Goal: Task Accomplishment & Management: Use online tool/utility

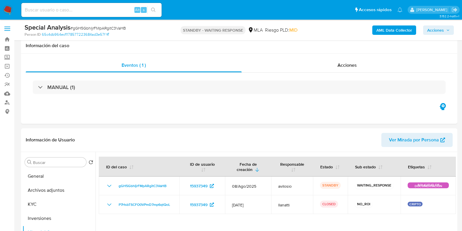
select select "10"
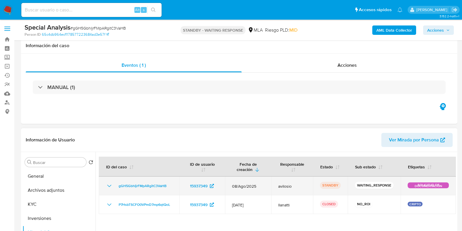
scroll to position [110, 0]
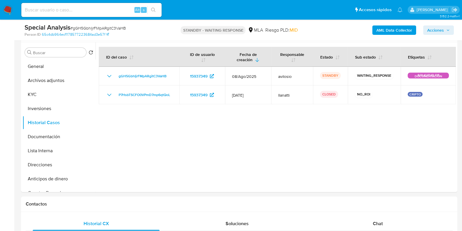
click at [12, 11] on img at bounding box center [8, 10] width 10 height 10
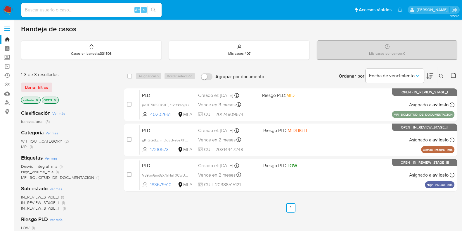
click at [8, 6] on img at bounding box center [8, 10] width 10 height 10
click at [7, 9] on img at bounding box center [8, 10] width 10 height 10
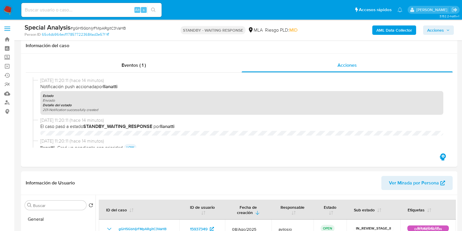
select select "10"
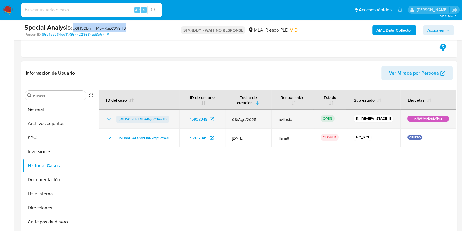
scroll to position [255, 0]
drag, startPoint x: 169, startPoint y: 120, endPoint x: 119, endPoint y: 120, distance: 50.3
click at [119, 120] on div "gGH5GbhIjrFMpARgitC3VaHB" at bounding box center [139, 118] width 67 height 7
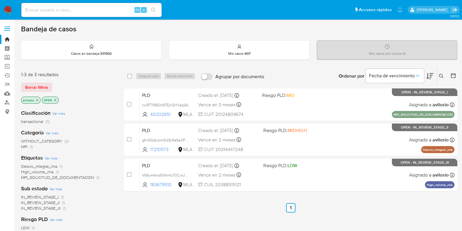
click at [443, 76] on icon at bounding box center [441, 76] width 5 height 5
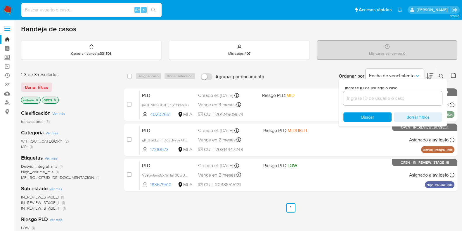
click at [393, 102] on div at bounding box center [392, 98] width 99 height 14
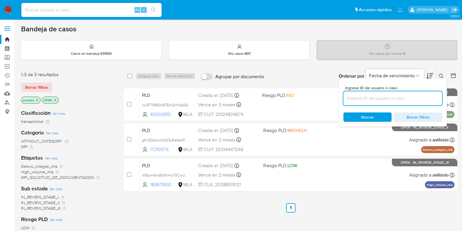
click at [395, 97] on input at bounding box center [392, 98] width 99 height 8
paste input "gGH5GbhIjrFMpARgitC3VaHB"
type input "gGH5GbhIjrFMpARgitC3VaHB"
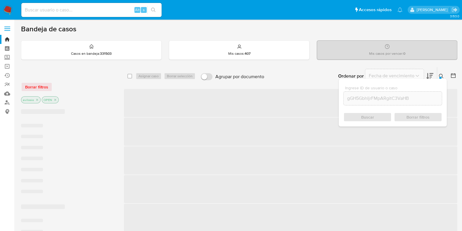
click at [365, 115] on div "Buscar Borrar filtros" at bounding box center [392, 116] width 99 height 9
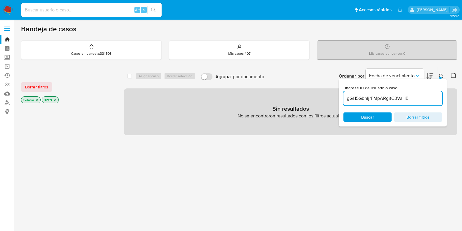
click at [36, 98] on icon "close-filter" at bounding box center [37, 100] width 4 height 4
click at [36, 98] on icon "close-filter" at bounding box center [35, 100] width 4 height 4
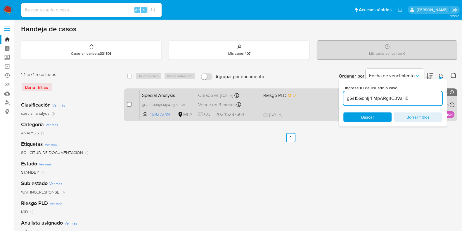
click at [130, 105] on input "checkbox" at bounding box center [129, 104] width 5 height 5
checkbox input "true"
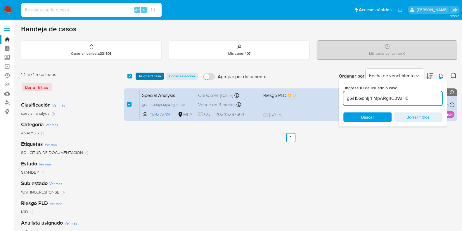
click at [145, 78] on span "Asignar 1 caso" at bounding box center [149, 76] width 22 height 6
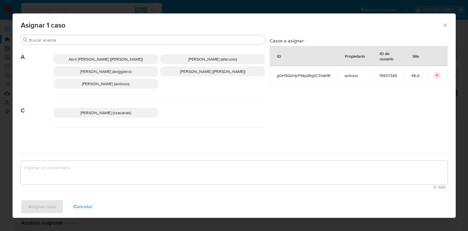
click at [100, 85] on span "Andres Ignacio Vilosio (avilosio)" at bounding box center [105, 84] width 47 height 6
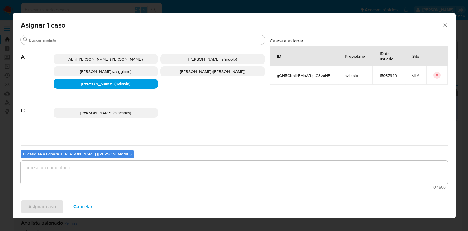
click at [95, 175] on textarea "assign-modal" at bounding box center [234, 171] width 426 height 23
click at [44, 204] on span "Asignar caso" at bounding box center [41, 206] width 27 height 13
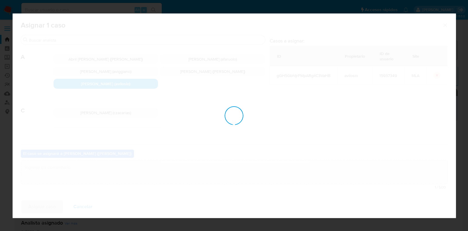
checkbox input "false"
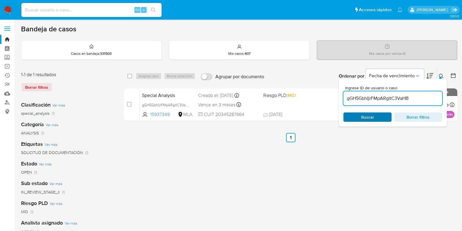
drag, startPoint x: 410, startPoint y: 96, endPoint x: 381, endPoint y: 112, distance: 32.6
click at [408, 97] on input "gGH5GbhIjrFMpARgitC3VaHB" at bounding box center [392, 98] width 99 height 8
click at [376, 118] on span "Buscar" at bounding box center [367, 117] width 40 height 8
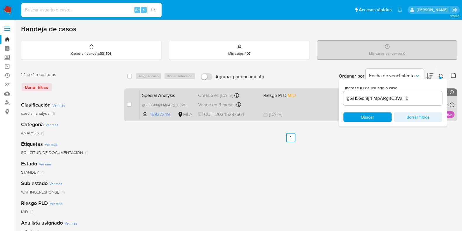
click at [130, 102] on input "checkbox" at bounding box center [129, 104] width 5 height 5
checkbox input "true"
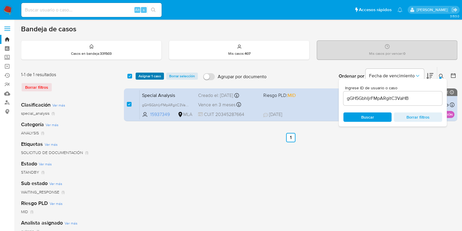
click at [145, 78] on span "Asignar 1 caso" at bounding box center [149, 76] width 22 height 6
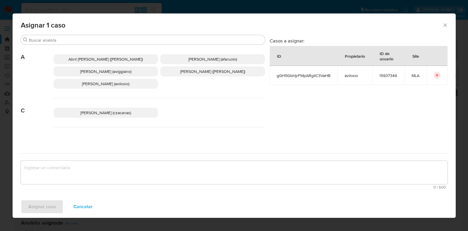
click at [133, 164] on textarea "assign-modal" at bounding box center [234, 171] width 426 height 23
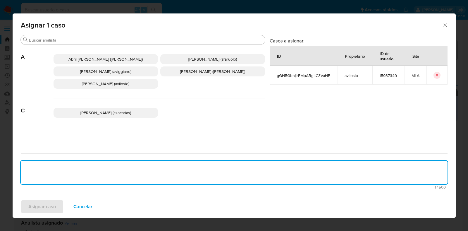
click at [106, 83] on span "Andres Ignacio Vilosio (avilosio)" at bounding box center [105, 84] width 47 height 6
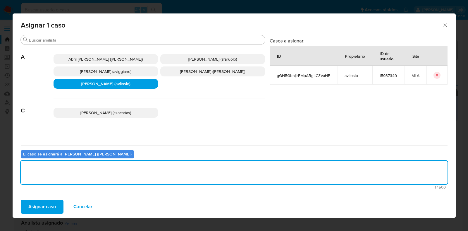
drag, startPoint x: 51, startPoint y: 179, endPoint x: 54, endPoint y: 176, distance: 3.7
click at [52, 179] on textarea "assign-modal" at bounding box center [234, 171] width 426 height 23
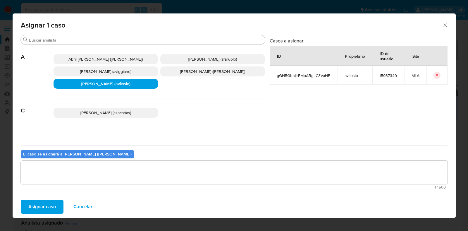
click at [41, 212] on span "Asignar caso" at bounding box center [41, 206] width 27 height 13
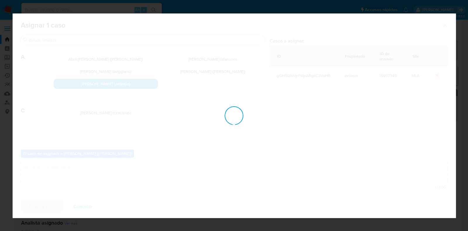
checkbox input "false"
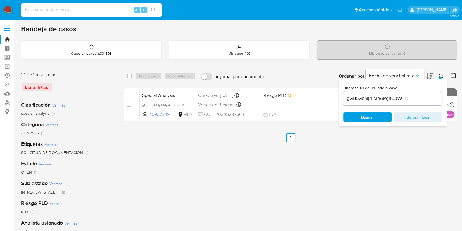
click at [8, 11] on img at bounding box center [8, 10] width 10 height 10
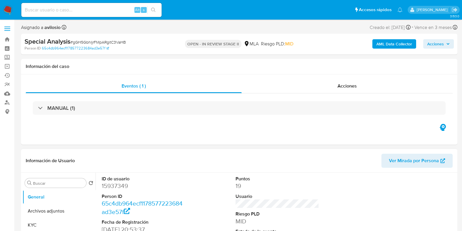
select select "10"
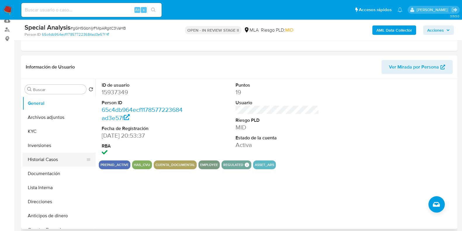
click at [51, 160] on button "Historial Casos" at bounding box center [56, 159] width 68 height 14
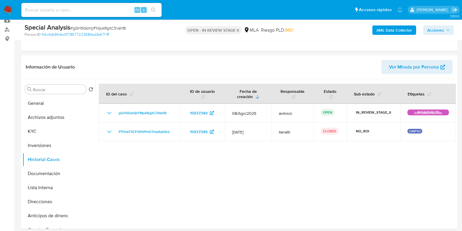
click at [8, 10] on img at bounding box center [8, 10] width 10 height 10
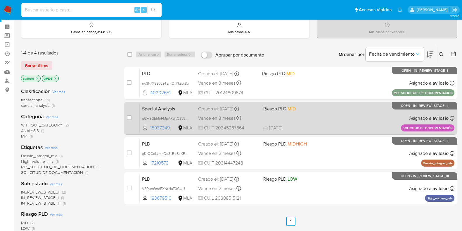
scroll to position [36, 0]
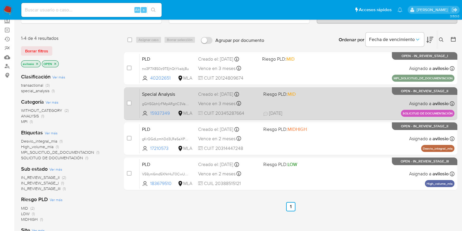
click at [314, 110] on span "14/08/2025 14/08/2025 12:05" at bounding box center [326, 113] width 126 height 6
click at [165, 101] on span "gGH5GbhIjrFMpARgitC3VaHB" at bounding box center [166, 103] width 49 height 6
click at [169, 96] on span "Special Analysis" at bounding box center [167, 94] width 51 height 8
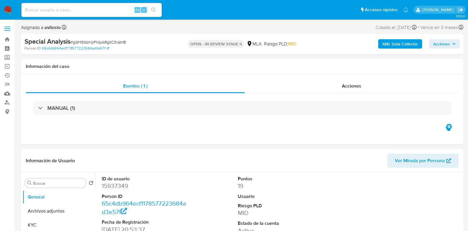
select select "10"
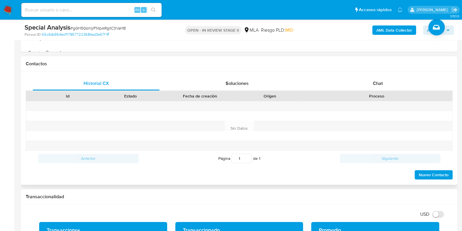
scroll to position [255, 0]
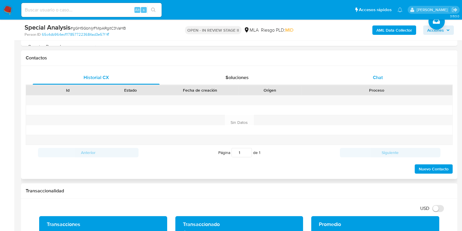
click at [380, 80] on div "Chat" at bounding box center [377, 77] width 127 height 14
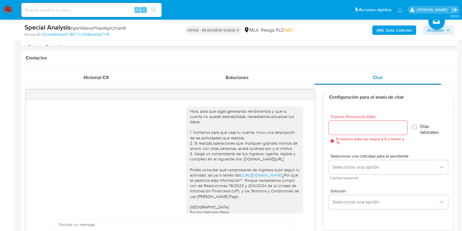
scroll to position [827, 0]
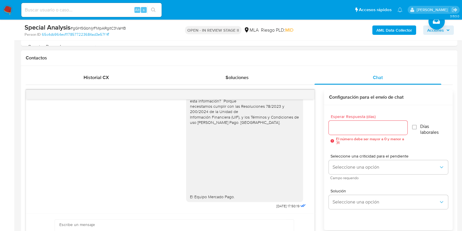
click at [308, 93] on div at bounding box center [170, 94] width 288 height 9
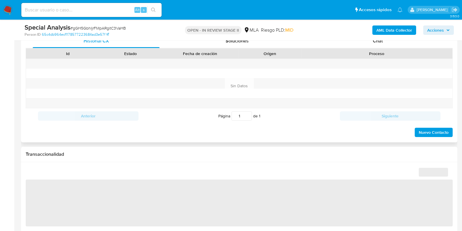
select select "10"
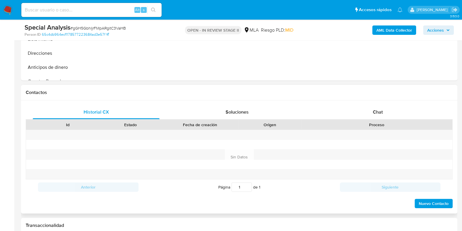
scroll to position [219, 0]
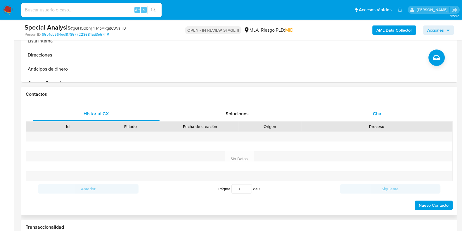
click at [377, 109] on div "Chat" at bounding box center [377, 114] width 127 height 14
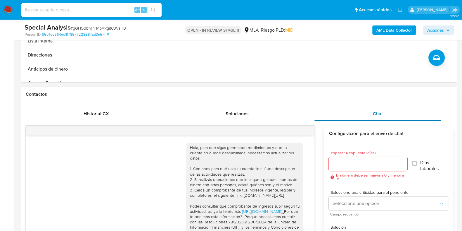
scroll to position [827, 0]
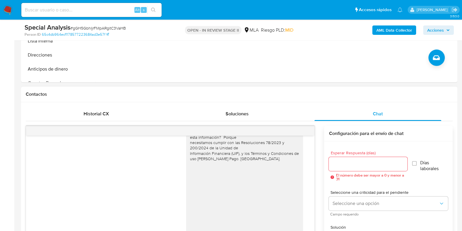
click at [303, 131] on div at bounding box center [170, 130] width 288 height 9
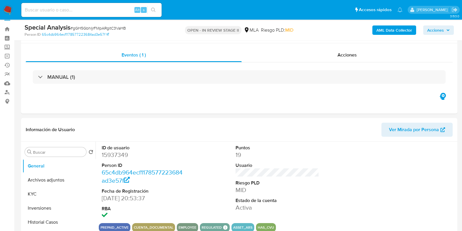
scroll to position [0, 0]
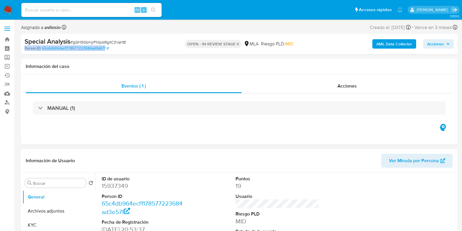
drag, startPoint x: 132, startPoint y: 45, endPoint x: 114, endPoint y: 48, distance: 18.6
click at [114, 48] on div "Special Analysis # gGH5GbhIjrFMpARgitC3VaHB Person ID 65c4db964ecf1178577223684…" at bounding box center [95, 44] width 141 height 14
click at [130, 49] on div "Person ID 65c4db964ecf1178577223684ad3e57f" at bounding box center [95, 48] width 141 height 5
click at [138, 50] on div "Person ID 65c4db964ecf1178577223684ad3e57f" at bounding box center [95, 48] width 141 height 5
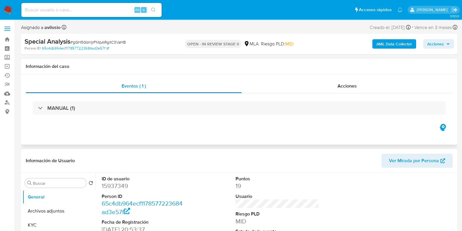
click at [106, 63] on div "Información del caso" at bounding box center [239, 66] width 436 height 15
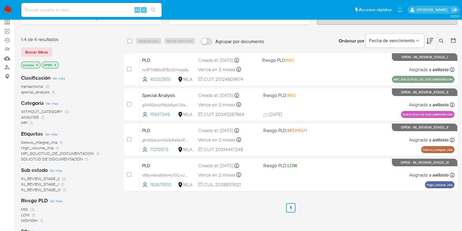
scroll to position [36, 0]
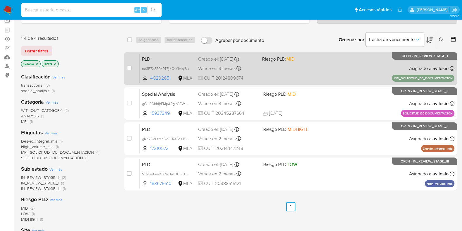
click at [283, 73] on div "PLD no3F7X8S0z9TEjhQtYkabj8u 40202651 MLA Riesgo PLD: MID Creado el: [DATE] Cre…" at bounding box center [297, 68] width 315 height 30
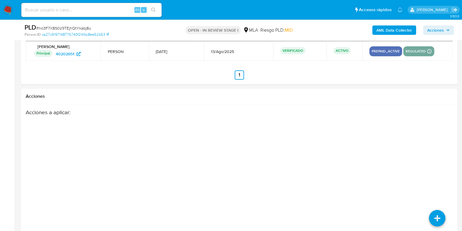
scroll to position [714, 0]
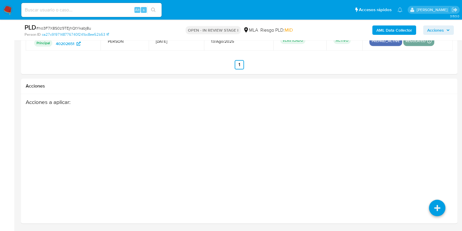
select select "10"
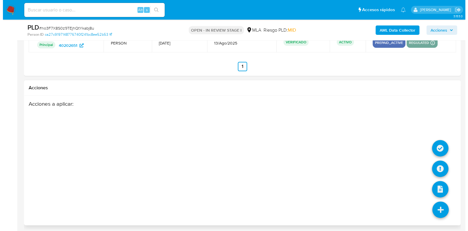
scroll to position [900, 0]
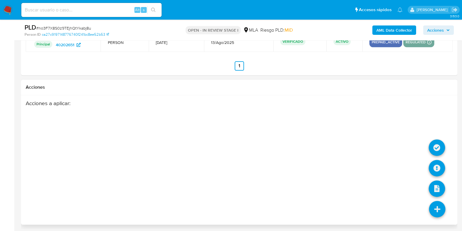
click at [437, 206] on icon at bounding box center [437, 208] width 16 height 16
click at [436, 147] on icon at bounding box center [437, 147] width 16 height 16
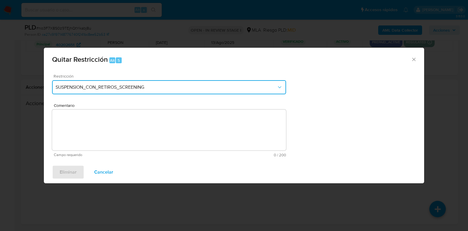
click at [197, 89] on span "SUSPENSION_CON_RETIROS_SCREENING" at bounding box center [166, 87] width 221 height 6
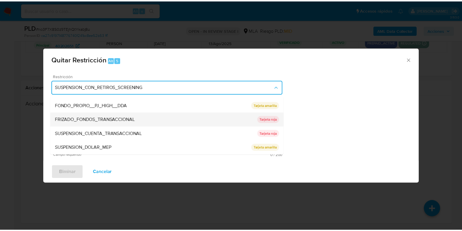
scroll to position [59, 0]
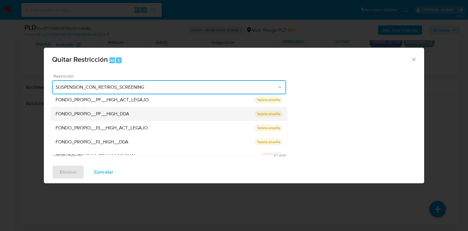
click at [205, 115] on div "FONDO_PROPIO__PF__HIGH_DDA" at bounding box center [155, 114] width 199 height 14
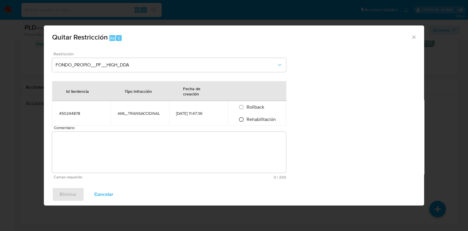
click at [241, 119] on input "Rehabilitación" at bounding box center [240, 119] width 9 height 9
radio input "true"
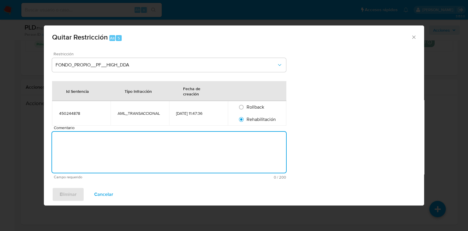
click at [228, 135] on textarea "Comentario" at bounding box center [169, 151] width 234 height 41
type textarea "PRUEBA"
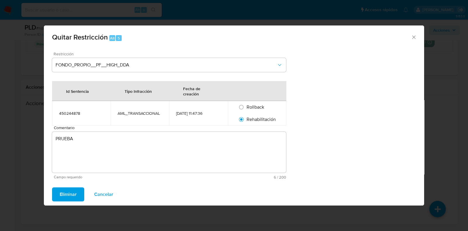
click at [70, 192] on span "Eliminar" at bounding box center [68, 194] width 17 height 13
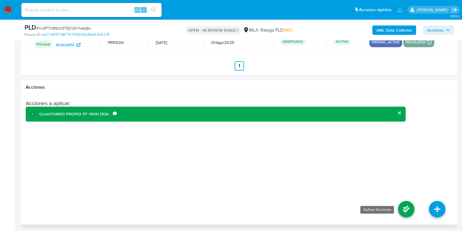
click at [409, 207] on icon at bounding box center [406, 208] width 16 height 16
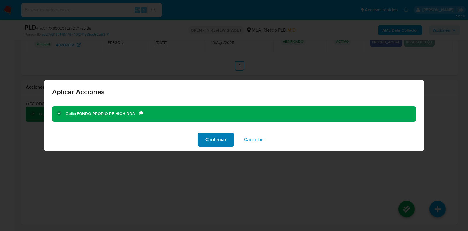
click at [226, 138] on button "Confirmar" at bounding box center [216, 139] width 36 height 14
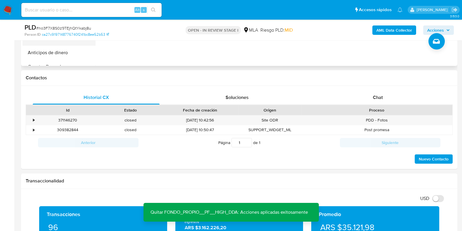
scroll to position [146, 0]
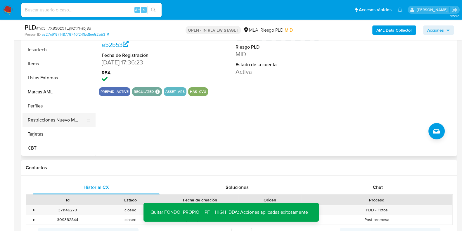
click at [66, 117] on button "Restricciones Nuevo Mundo" at bounding box center [56, 120] width 68 height 14
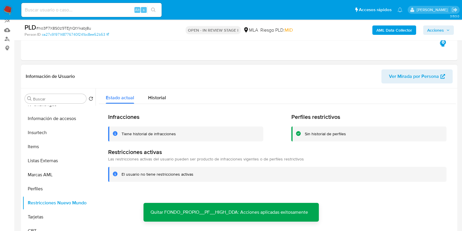
scroll to position [73, 0]
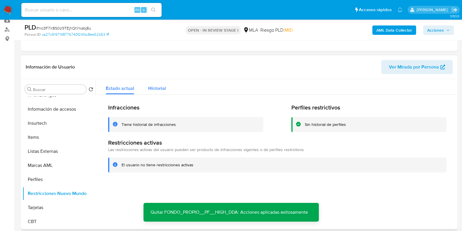
click at [156, 90] on span "Historial" at bounding box center [157, 88] width 18 height 7
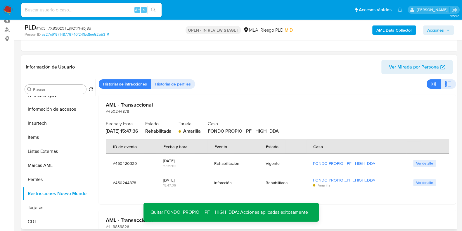
scroll to position [36, 0]
